Goal: Find specific page/section: Find specific page/section

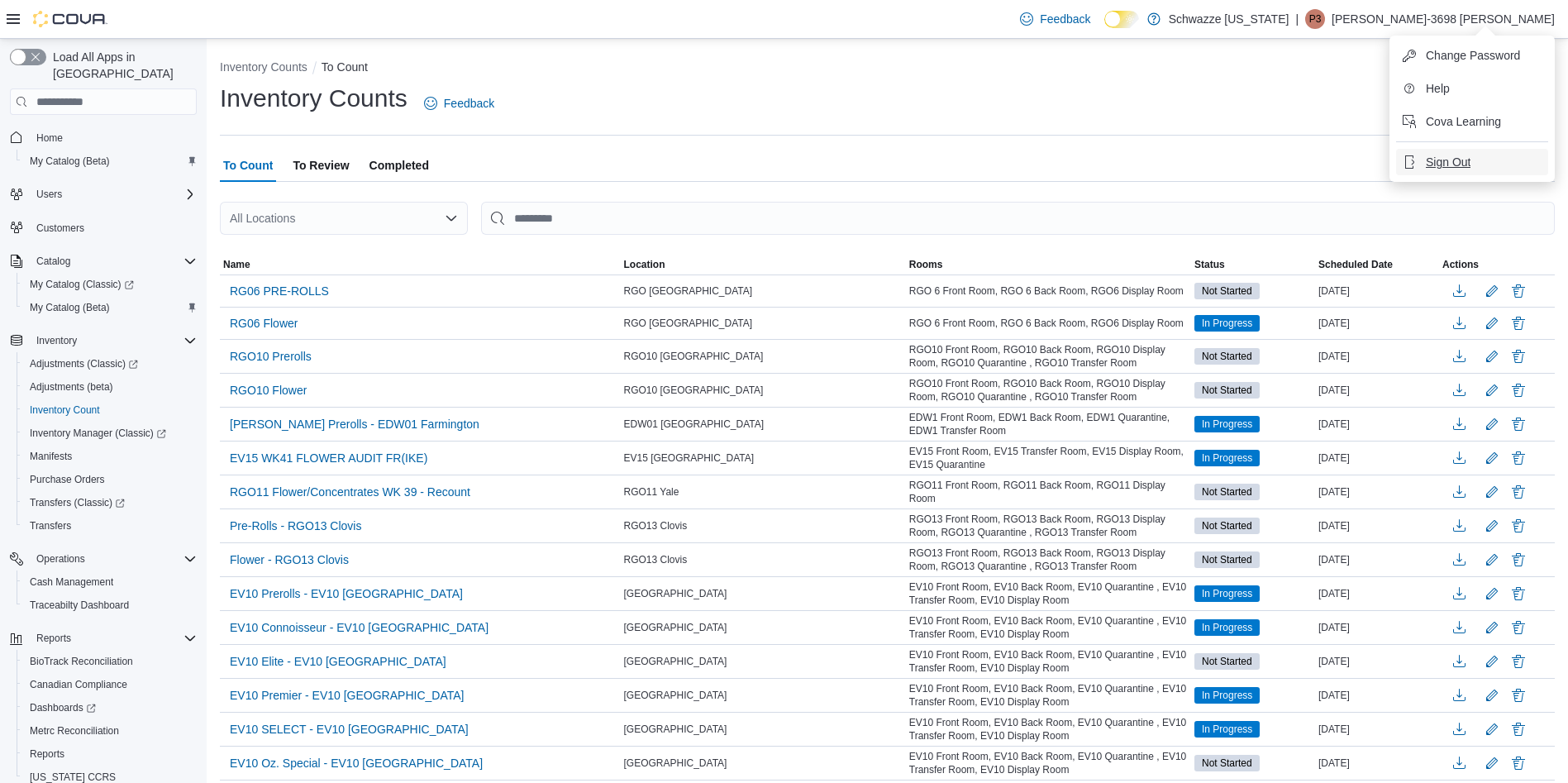
click at [1491, 162] on button "Sign Out" at bounding box center [1472, 162] width 152 height 27
